Goal: Find specific page/section: Find specific page/section

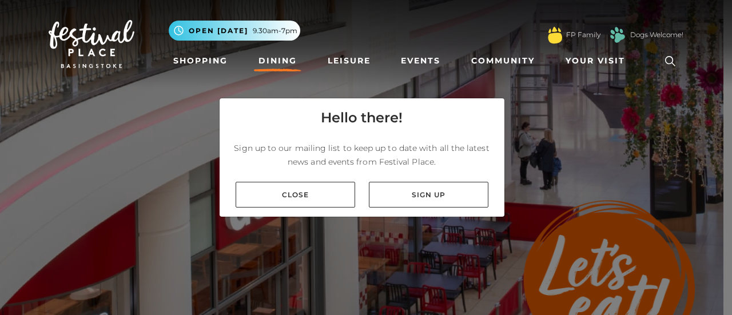
click at [322, 188] on link "Close" at bounding box center [296, 195] width 120 height 26
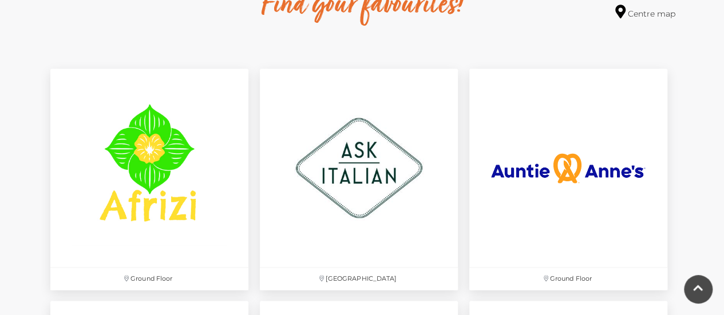
scroll to position [744, 0]
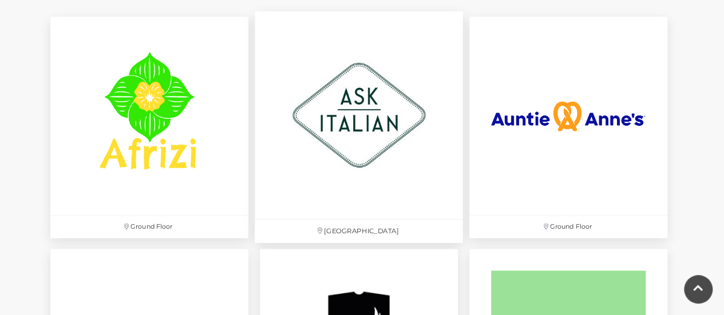
click at [362, 123] on img at bounding box center [359, 115] width 208 height 208
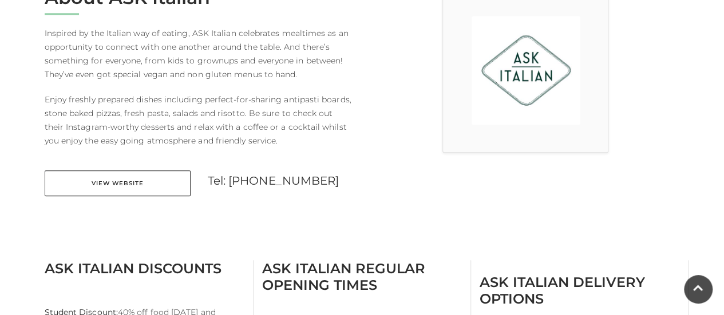
scroll to position [343, 0]
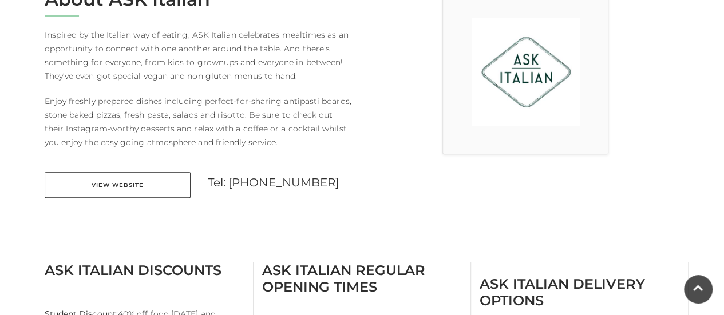
click at [134, 184] on link "View Website" at bounding box center [118, 185] width 146 height 26
